Goal: Task Accomplishment & Management: Use online tool/utility

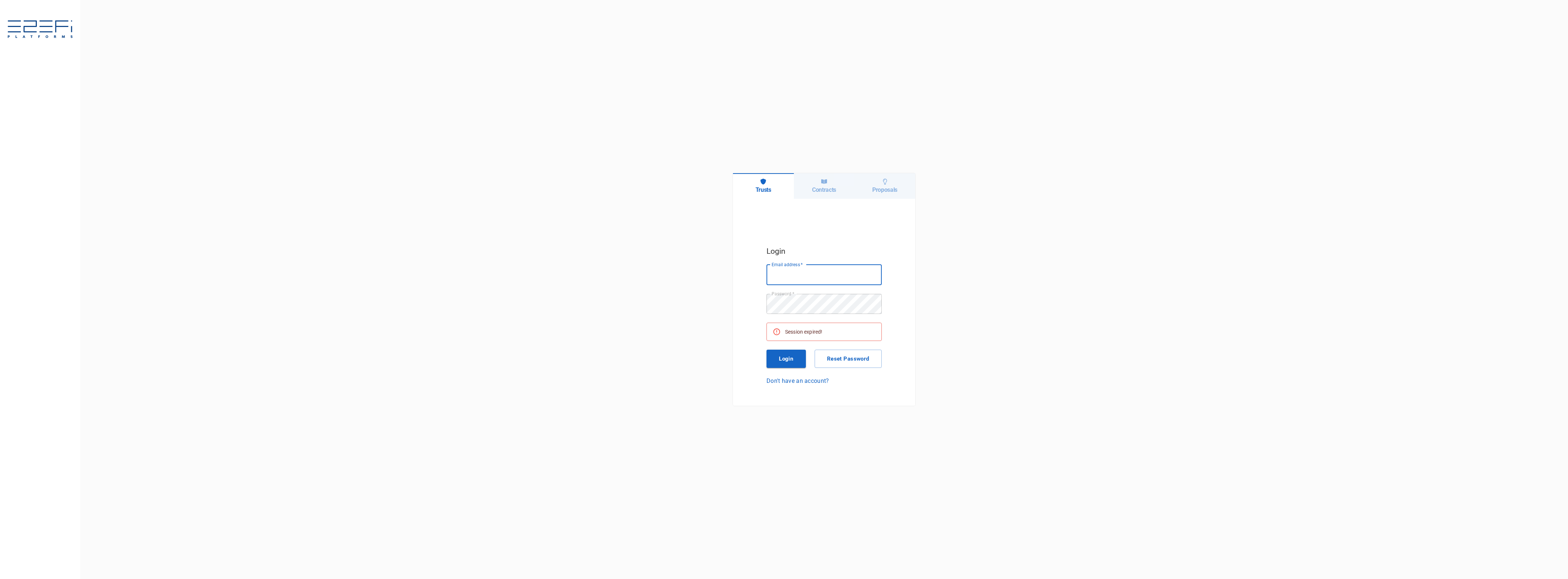
type input "jkennedy@boxandco.com.au"
click at [797, 354] on button "Login" at bounding box center [786, 359] width 40 height 18
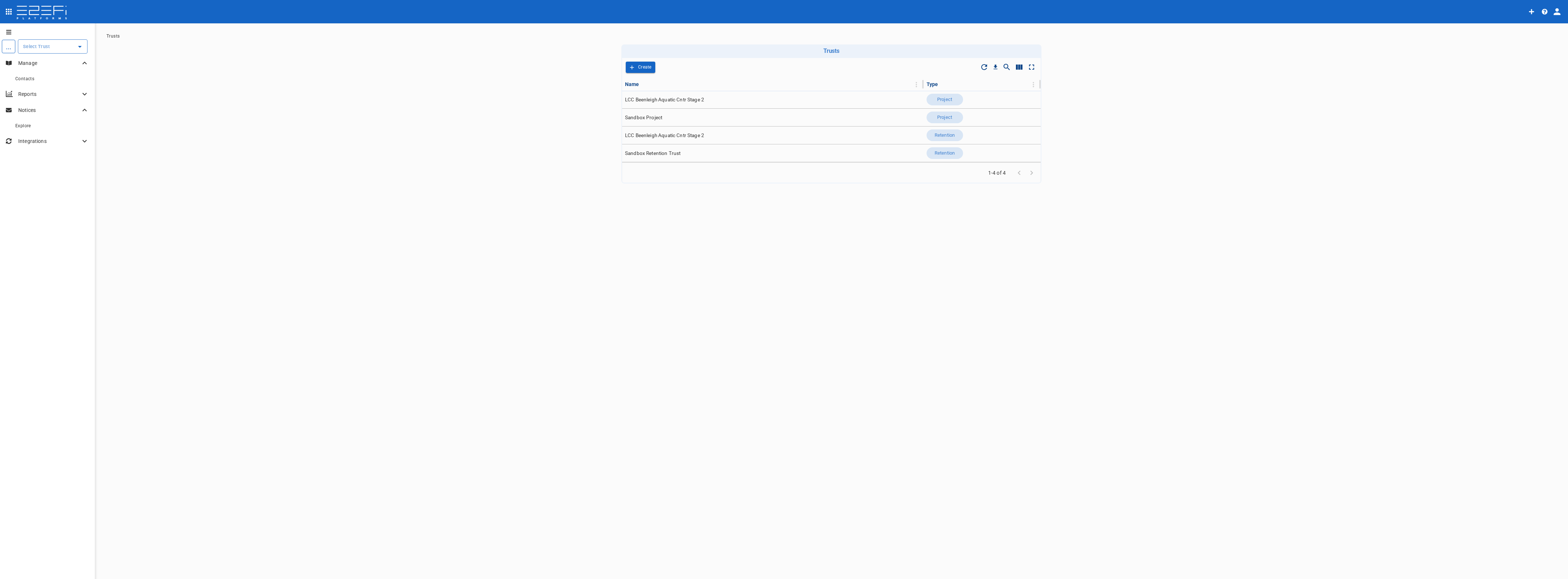
click at [657, 95] on td "LCC Beenleigh Aquatic Cntr Stage 2" at bounding box center [772, 99] width 301 height 18
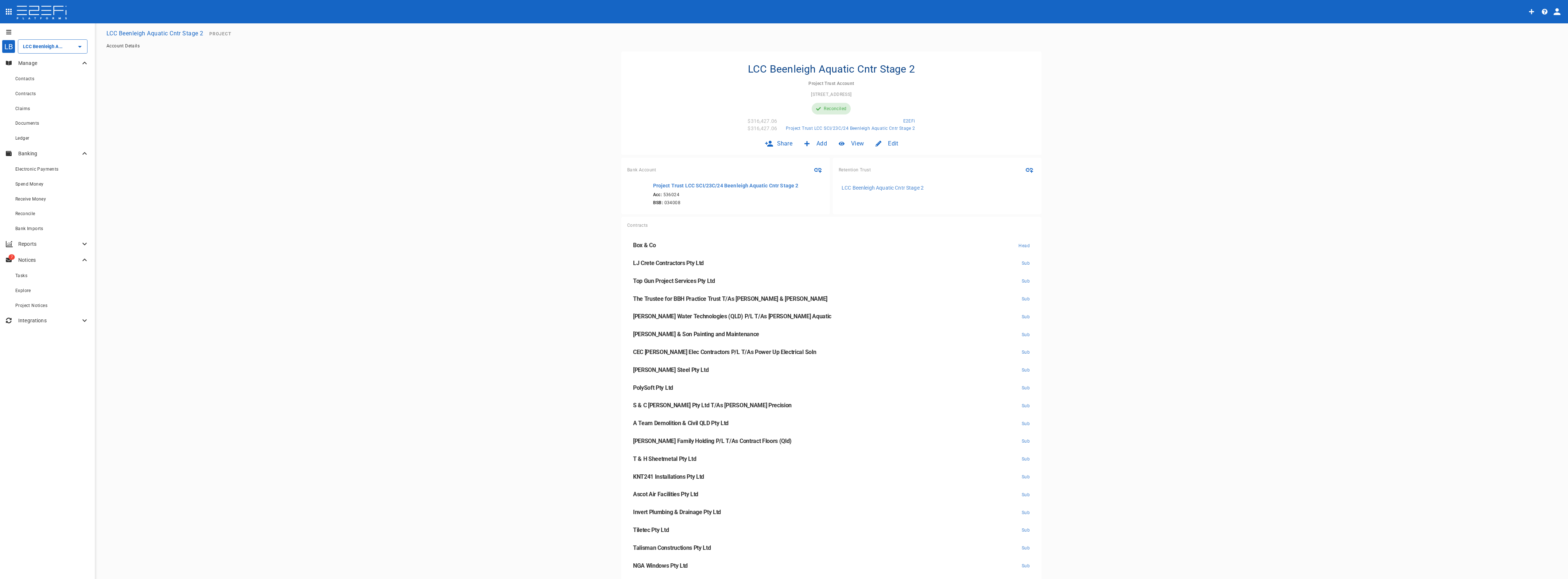
click at [28, 215] on span "Reconcile" at bounding box center [25, 214] width 20 height 5
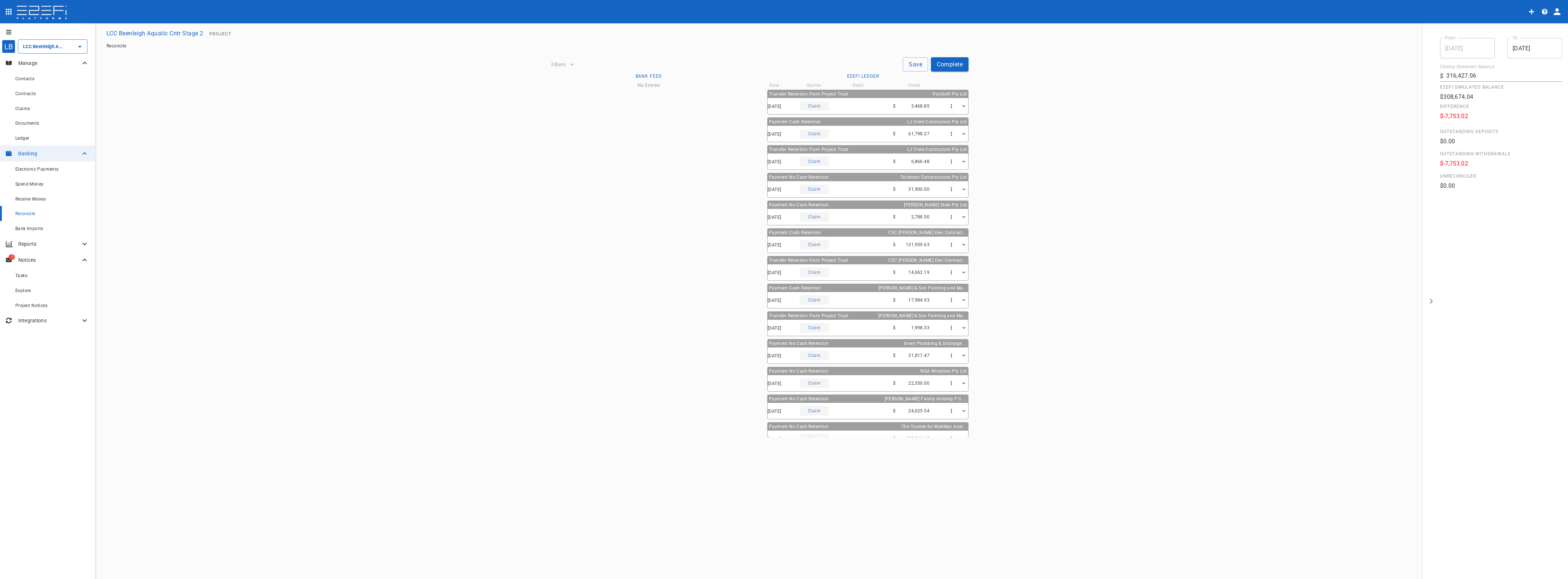
click at [1534, 47] on input "30/09/2025" at bounding box center [1535, 48] width 55 height 21
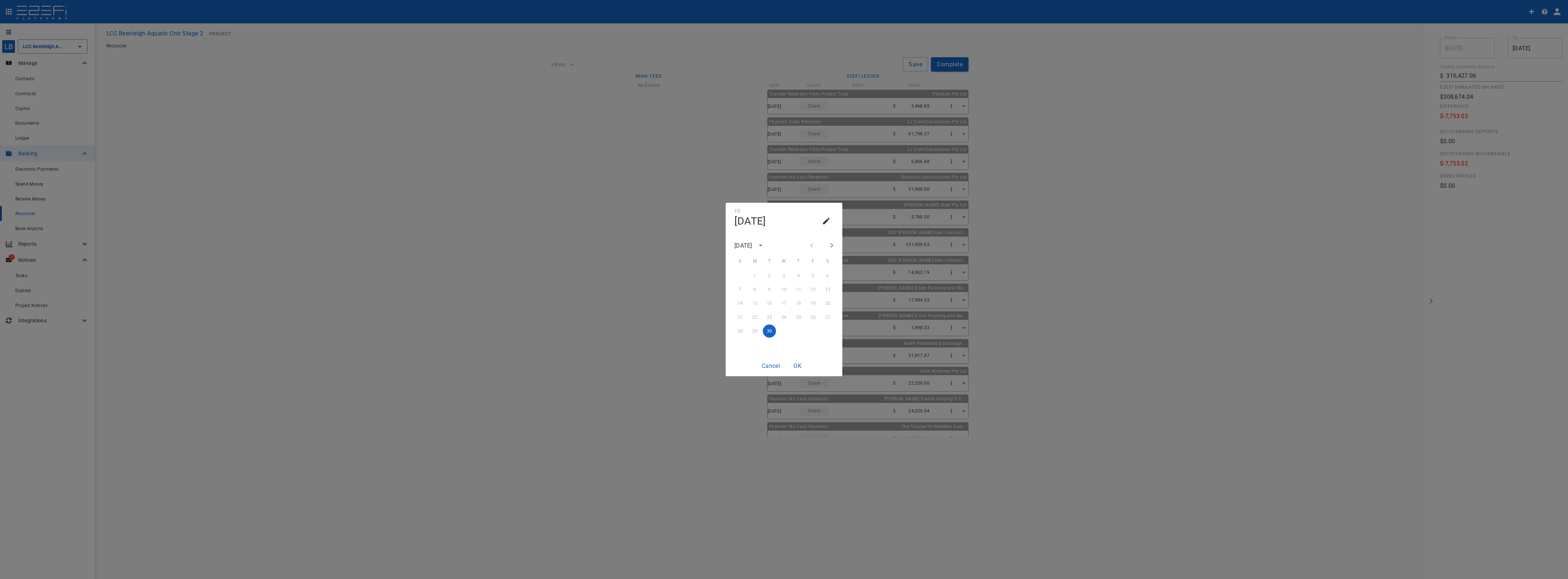
click at [828, 245] on icon "Next month" at bounding box center [831, 245] width 9 height 9
click at [814, 329] on button "31" at bounding box center [813, 331] width 13 height 13
type input "31/10/2025"
click at [801, 368] on button "OK" at bounding box center [797, 365] width 23 height 14
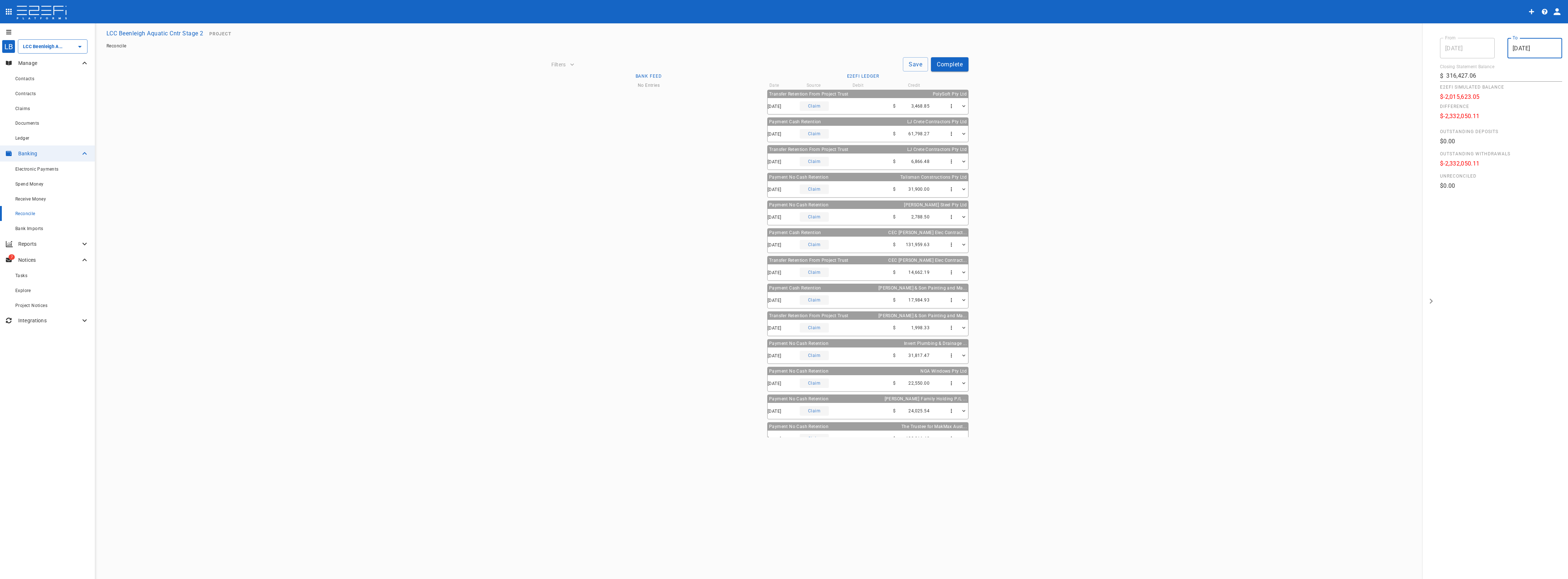
click at [1427, 301] on button "open drawer" at bounding box center [1431, 301] width 18 height 556
